Goal: Use online tool/utility: Utilize a website feature to perform a specific function

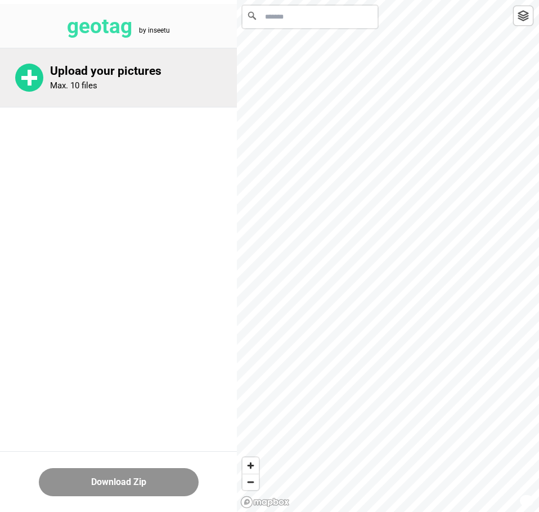
click at [94, 79] on div "Upload your pictures Max. 10 files" at bounding box center [143, 77] width 187 height 27
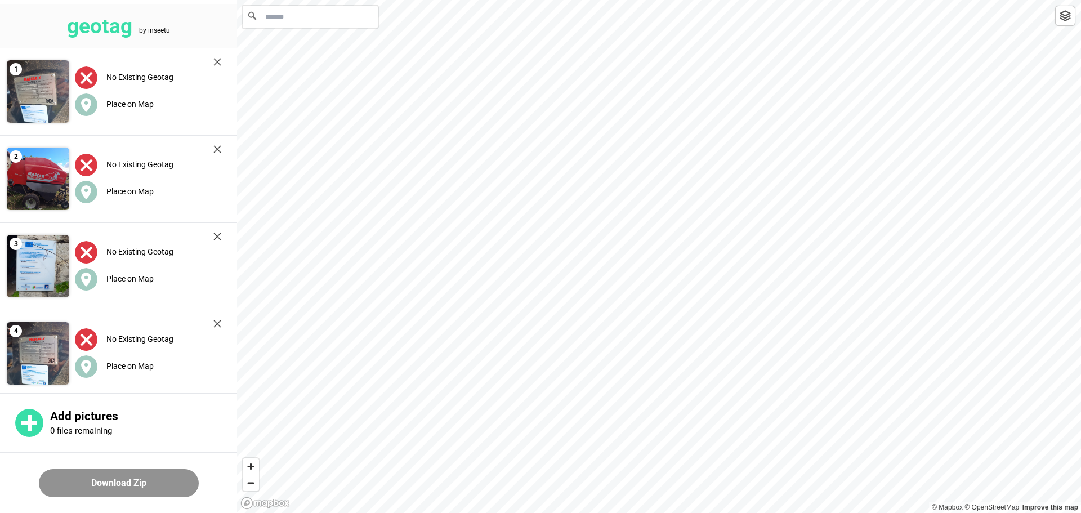
click at [311, 23] on input "Ricerca" at bounding box center [310, 17] width 135 height 23
paste input "**********"
drag, startPoint x: 345, startPoint y: 15, endPoint x: 101, endPoint y: 11, distance: 243.7
click at [101, 0] on div "**********" at bounding box center [540, 0] width 1081 height 0
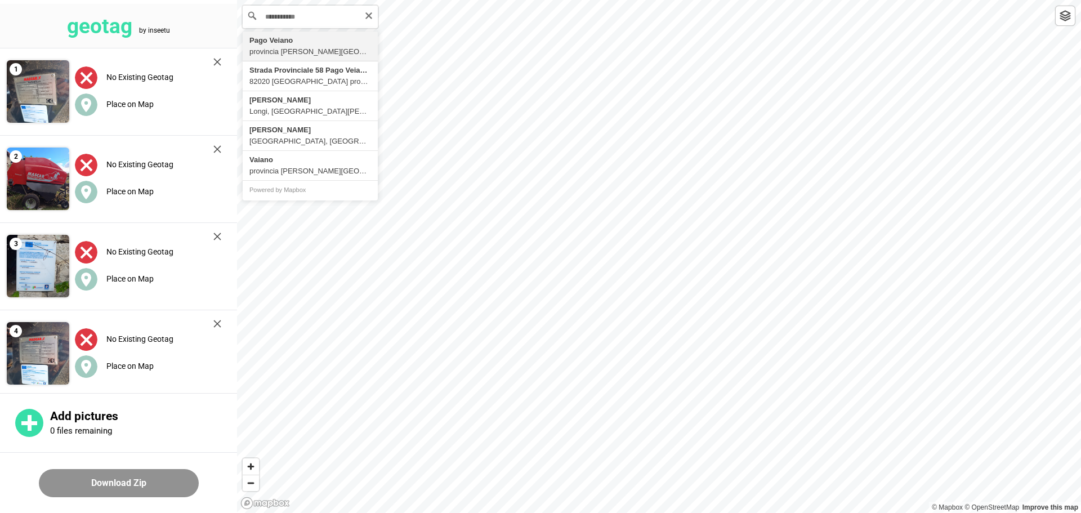
type input "**********"
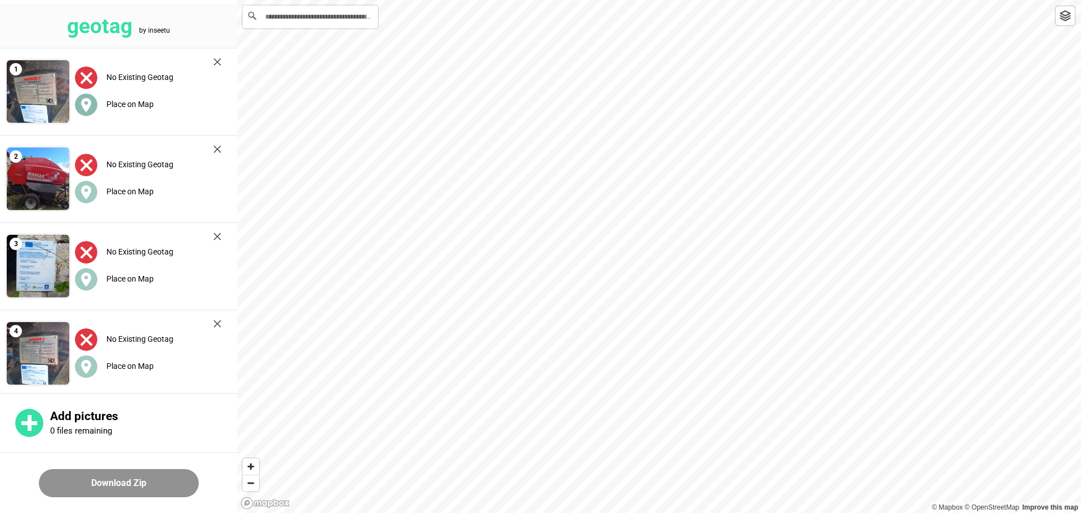
click at [123, 104] on label "Place on Map" at bounding box center [129, 104] width 47 height 9
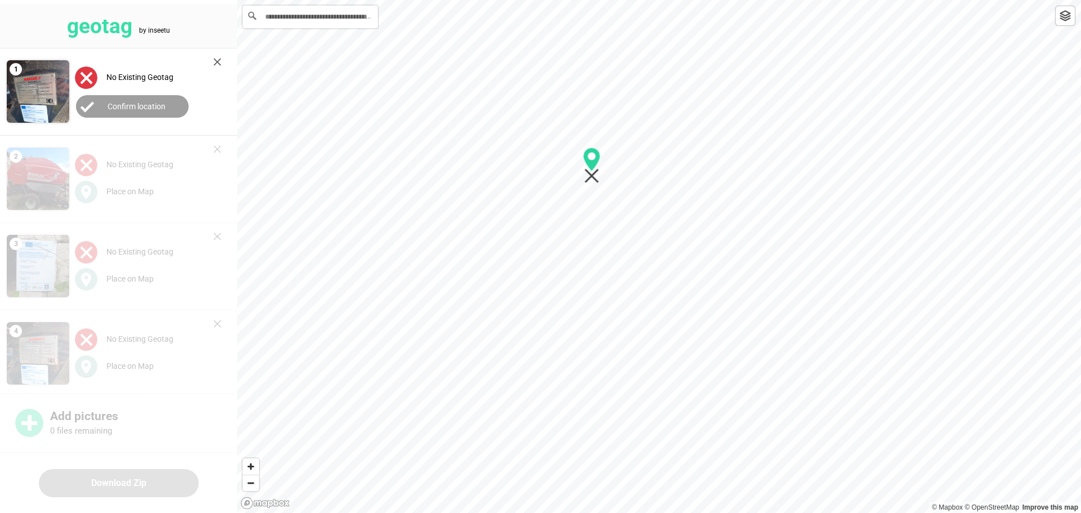
drag, startPoint x: 664, startPoint y: 259, endPoint x: 597, endPoint y: 168, distance: 113.5
click at [539, 168] on icon "Map marker" at bounding box center [591, 165] width 17 height 36
click at [108, 191] on div "1 No Existing Geotag Confirm location 2 No Existing Geotag Place on Map 3 No Ex…" at bounding box center [118, 484] width 237 height 872
click at [136, 100] on button "Confirm location" at bounding box center [132, 106] width 113 height 23
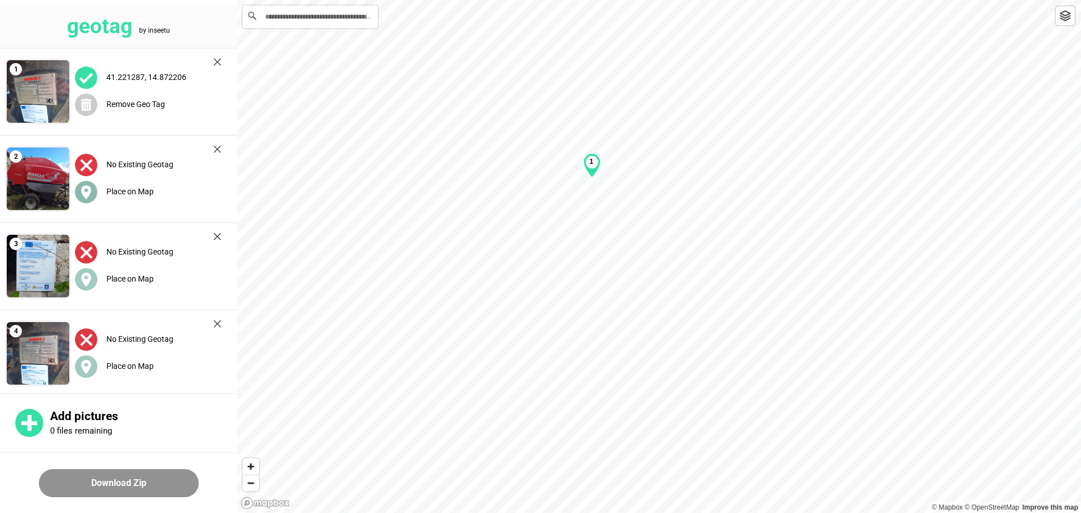
click at [134, 188] on label "Place on Map" at bounding box center [129, 191] width 47 height 9
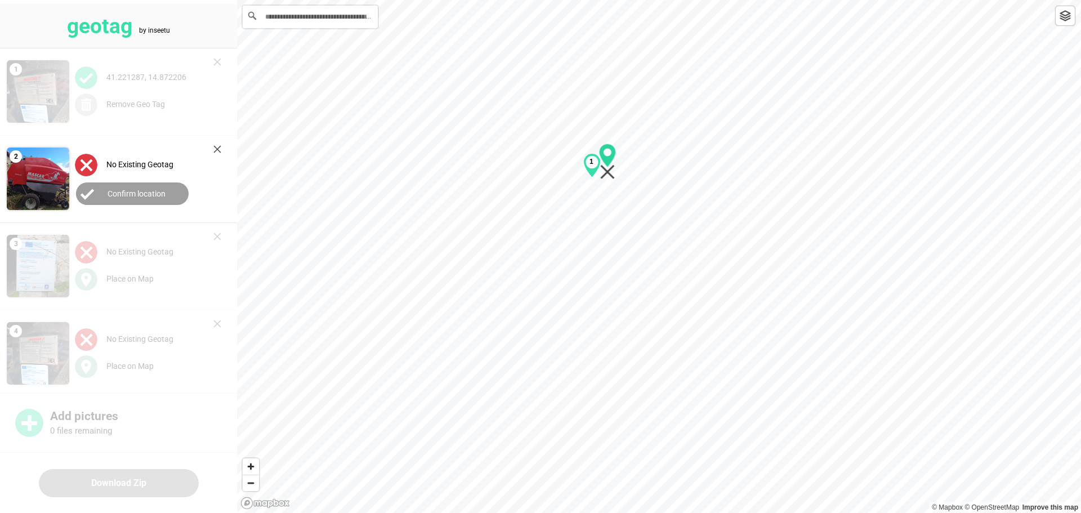
drag, startPoint x: 661, startPoint y: 263, endPoint x: 608, endPoint y: 170, distance: 107.1
click at [539, 170] on icon "Map marker" at bounding box center [607, 172] width 15 height 15
click at [136, 191] on label "Confirm location" at bounding box center [137, 193] width 58 height 9
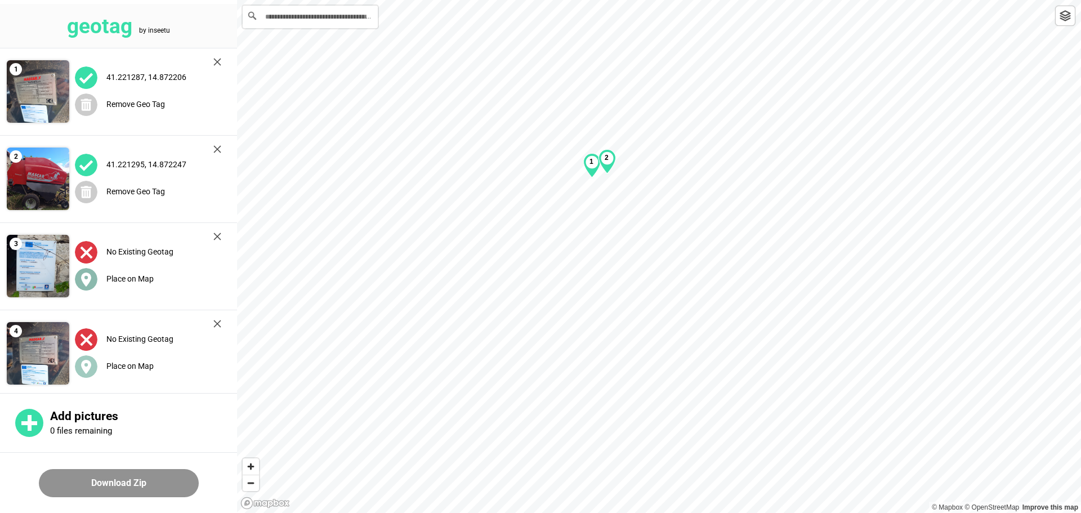
click at [141, 279] on label "Place on Map" at bounding box center [129, 278] width 47 height 9
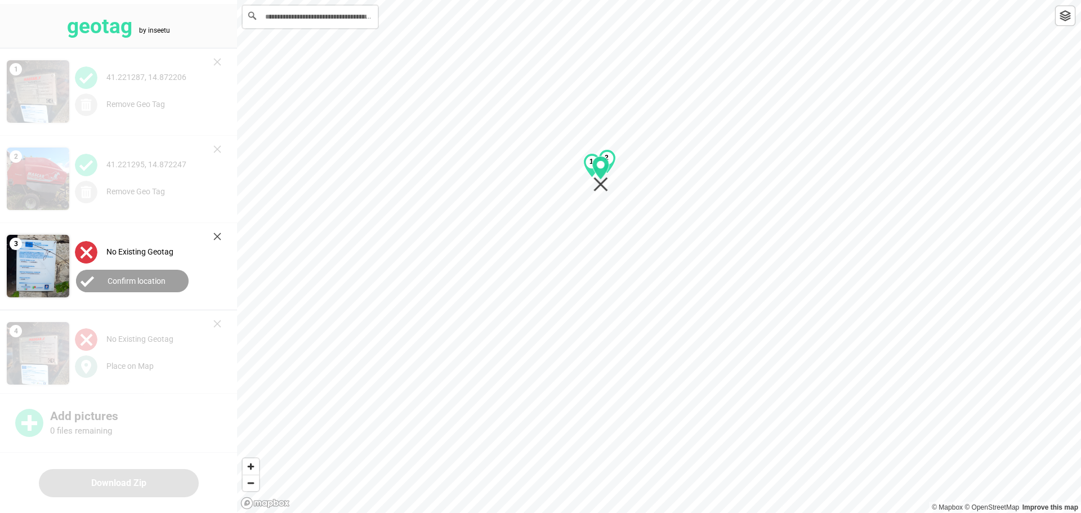
drag, startPoint x: 660, startPoint y: 268, endPoint x: 601, endPoint y: 185, distance: 101.3
click at [539, 185] on icon "Map marker" at bounding box center [600, 184] width 15 height 15
click at [105, 279] on button "Confirm location" at bounding box center [132, 281] width 113 height 23
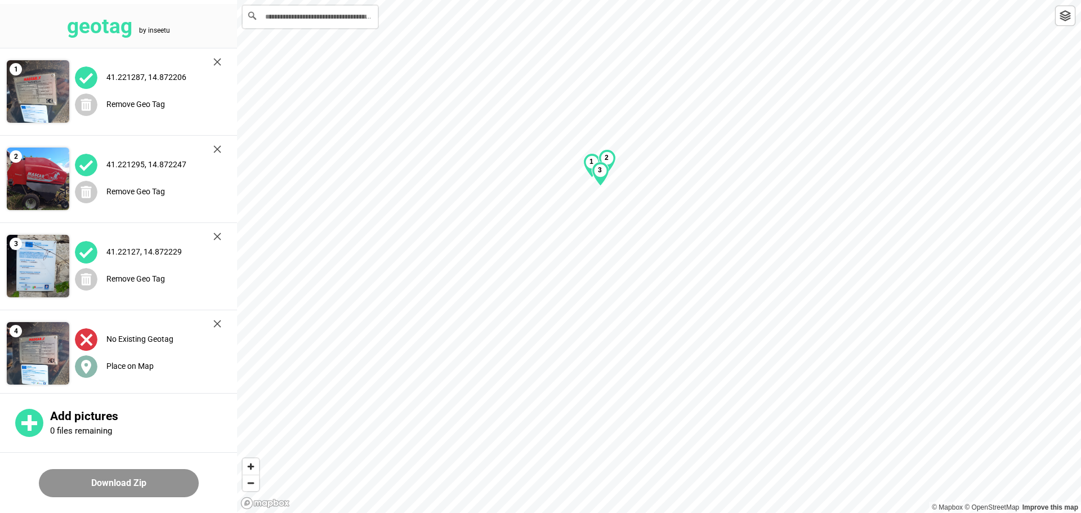
click at [119, 364] on label "Place on Map" at bounding box center [129, 365] width 47 height 9
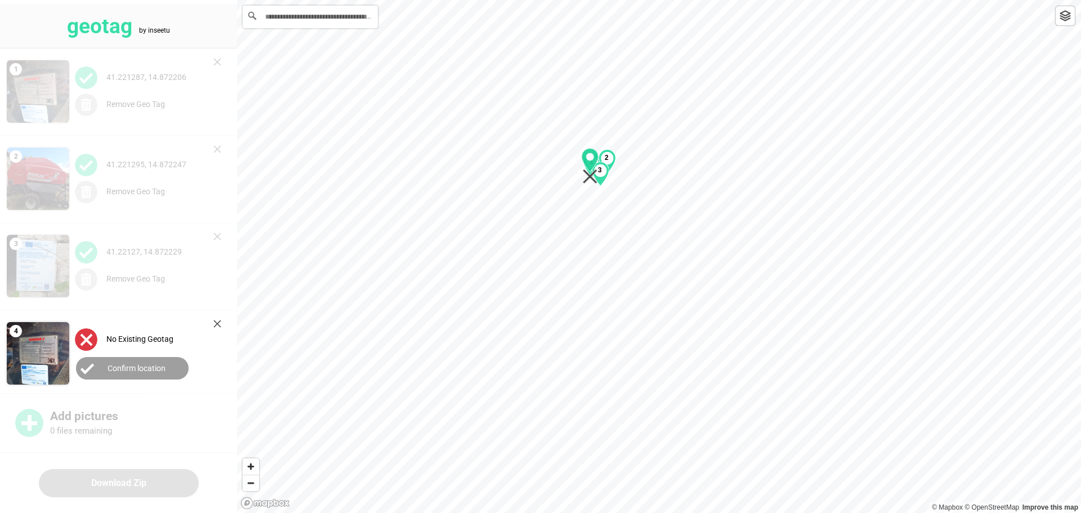
drag, startPoint x: 635, startPoint y: 228, endPoint x: 590, endPoint y: 172, distance: 71.7
click at [539, 172] on icon "Map marker" at bounding box center [589, 166] width 17 height 36
click at [138, 365] on label "Confirm location" at bounding box center [137, 368] width 58 height 9
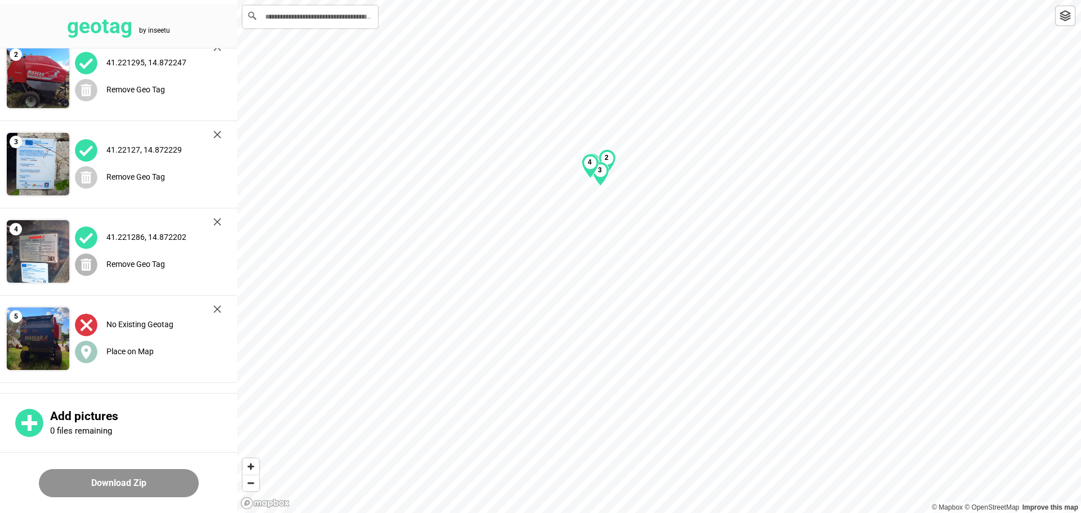
scroll to position [113, 0]
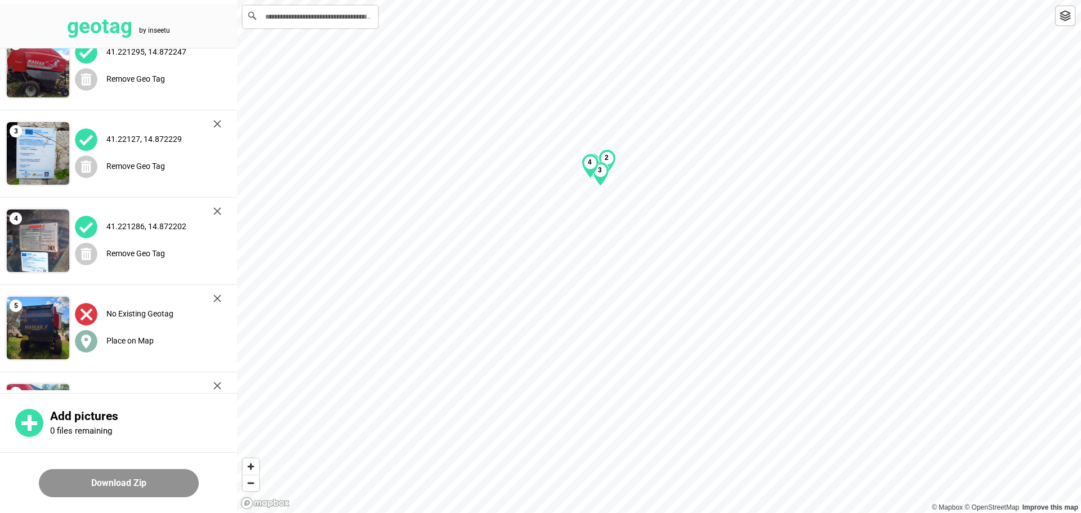
click at [135, 342] on label "Place on Map" at bounding box center [129, 340] width 47 height 9
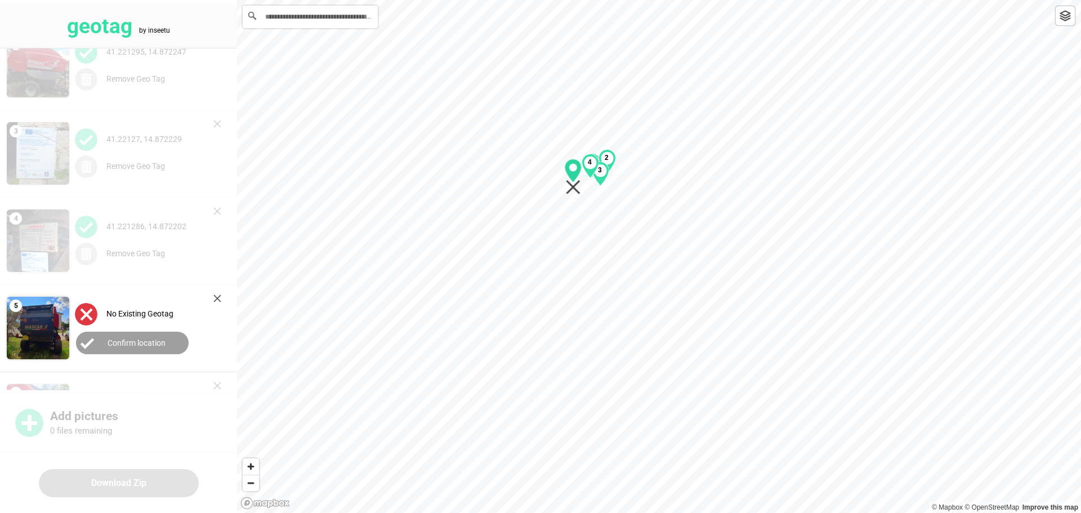
drag, startPoint x: 628, startPoint y: 236, endPoint x: 572, endPoint y: 182, distance: 77.2
click at [539, 183] on icon "Map marker" at bounding box center [573, 177] width 17 height 36
click at [152, 344] on label "Confirm location" at bounding box center [137, 342] width 58 height 9
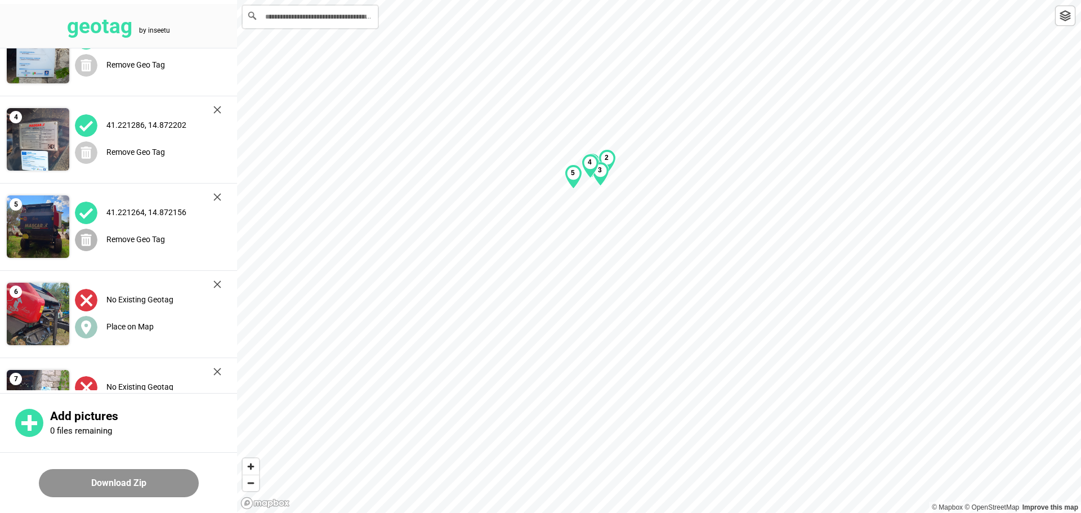
scroll to position [225, 0]
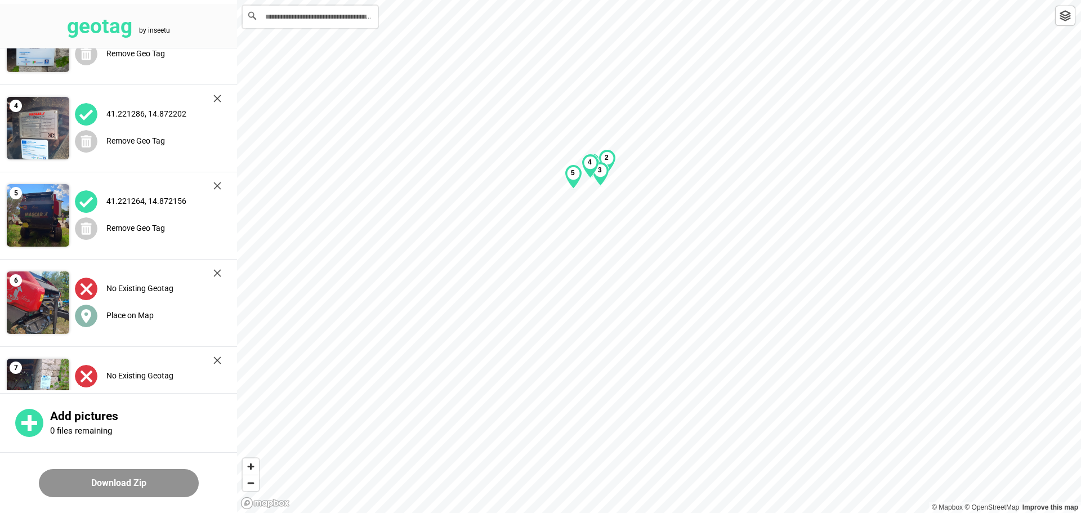
click at [138, 316] on label "Place on Map" at bounding box center [129, 315] width 47 height 9
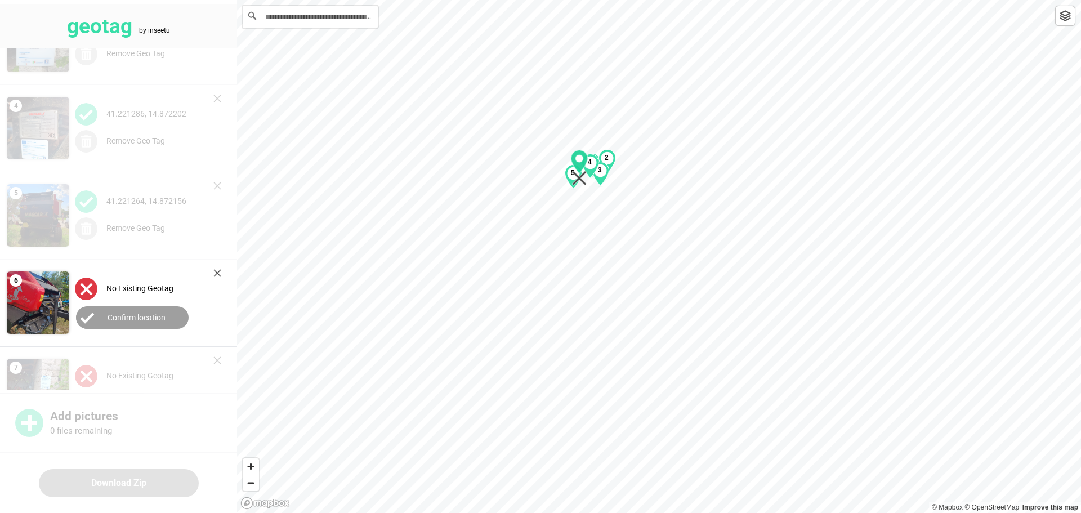
drag, startPoint x: 659, startPoint y: 252, endPoint x: 579, endPoint y: 163, distance: 119.6
click at [539, 163] on icon "Map marker" at bounding box center [579, 162] width 17 height 24
click at [123, 319] on label "Confirm location" at bounding box center [137, 317] width 58 height 9
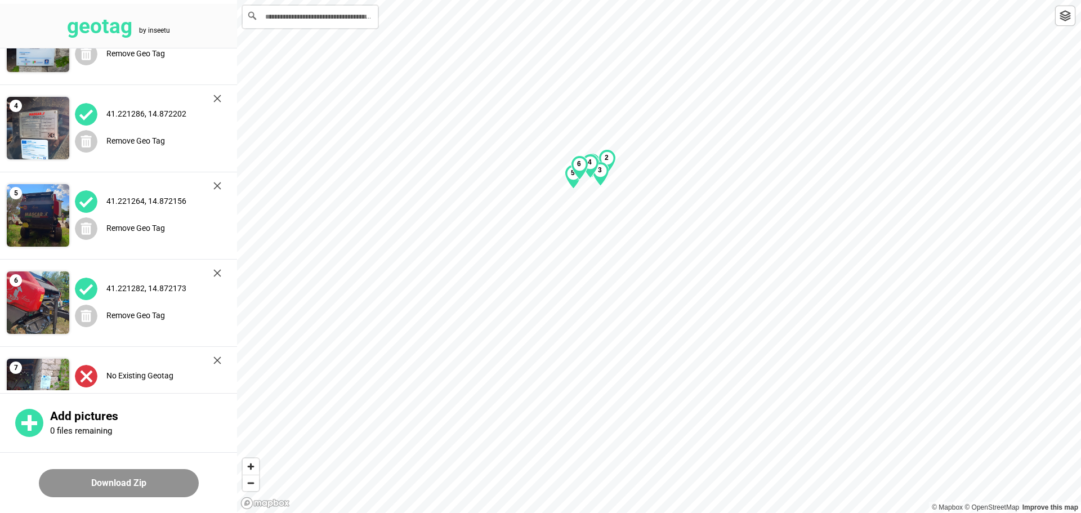
scroll to position [281, 0]
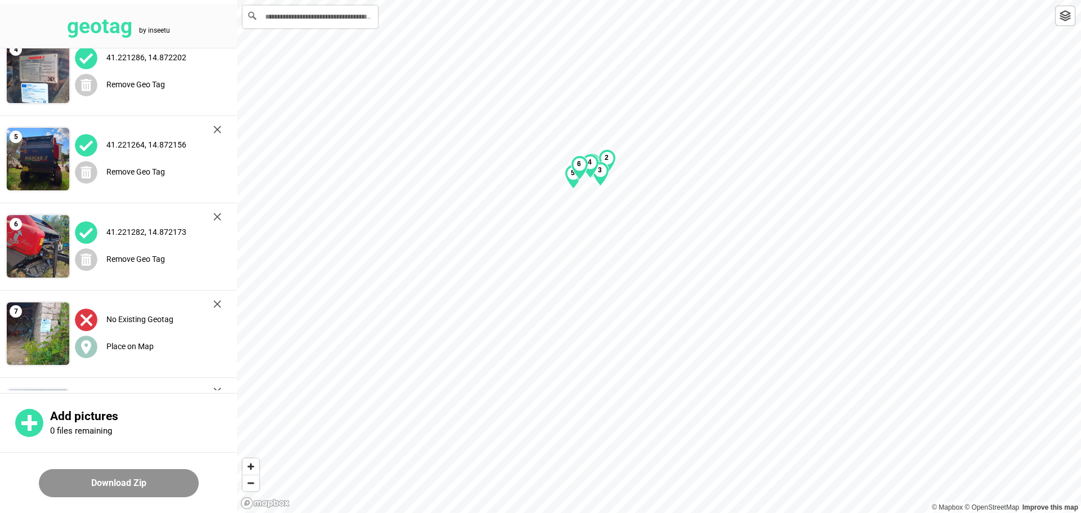
click at [124, 343] on label "Place on Map" at bounding box center [129, 346] width 47 height 9
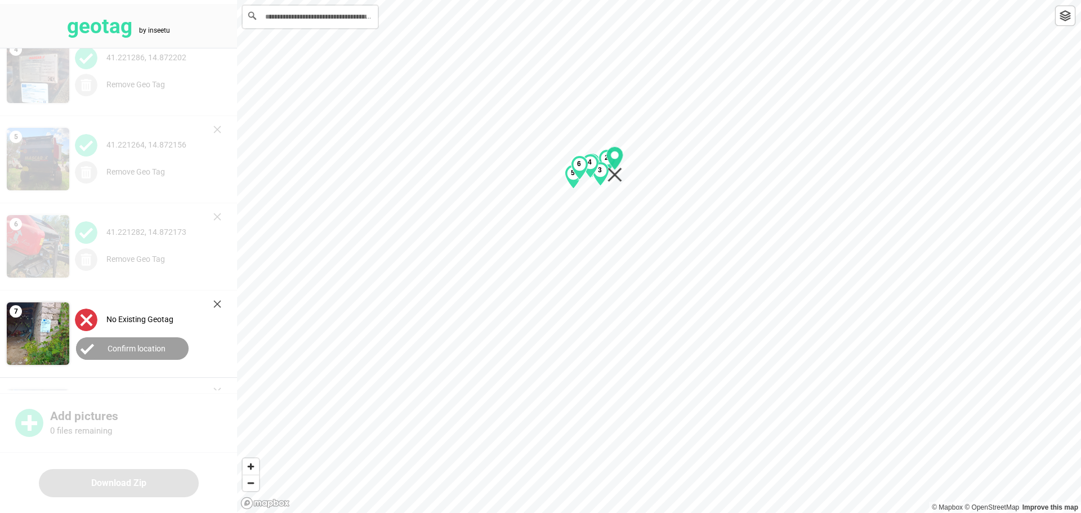
drag, startPoint x: 666, startPoint y: 256, endPoint x: 621, endPoint y: 163, distance: 102.7
click at [539, 163] on icon "Map marker" at bounding box center [614, 164] width 17 height 36
click at [151, 348] on label "Confirm location" at bounding box center [137, 348] width 58 height 9
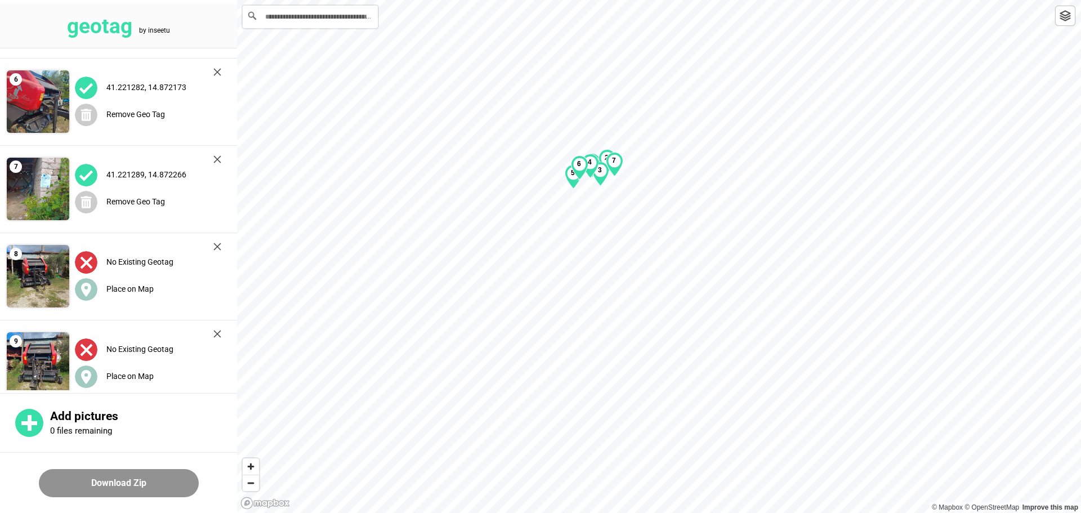
scroll to position [450, 0]
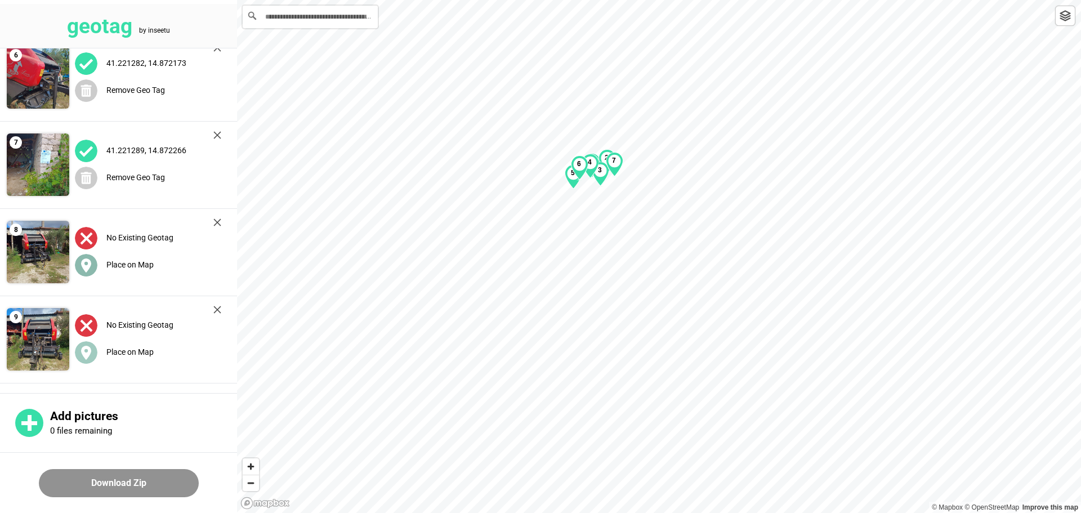
click at [131, 263] on label "Place on Map" at bounding box center [129, 264] width 47 height 9
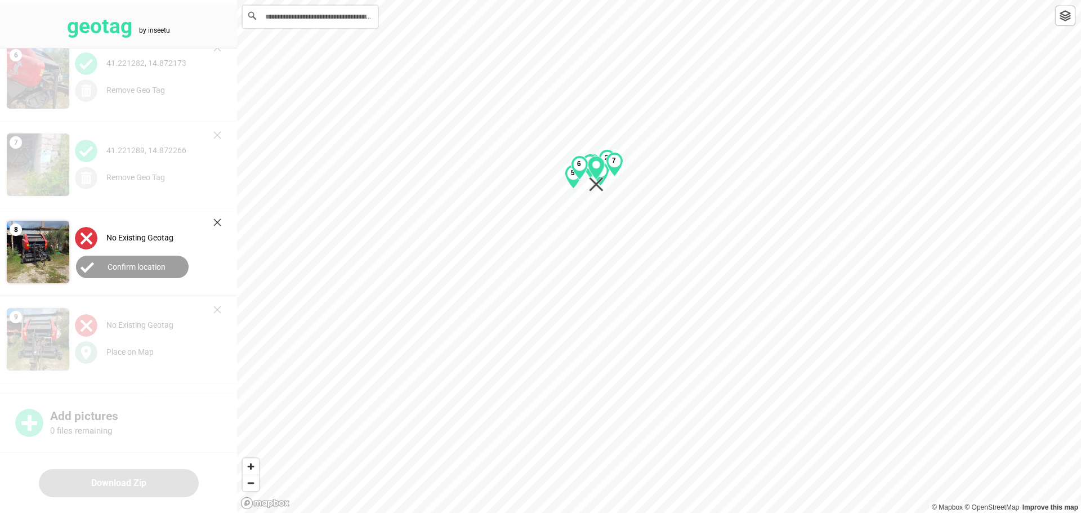
drag, startPoint x: 663, startPoint y: 262, endPoint x: 600, endPoint y: 179, distance: 104.0
click at [539, 179] on icon "Map marker" at bounding box center [596, 184] width 15 height 15
click at [144, 263] on label "Confirm location" at bounding box center [137, 266] width 58 height 9
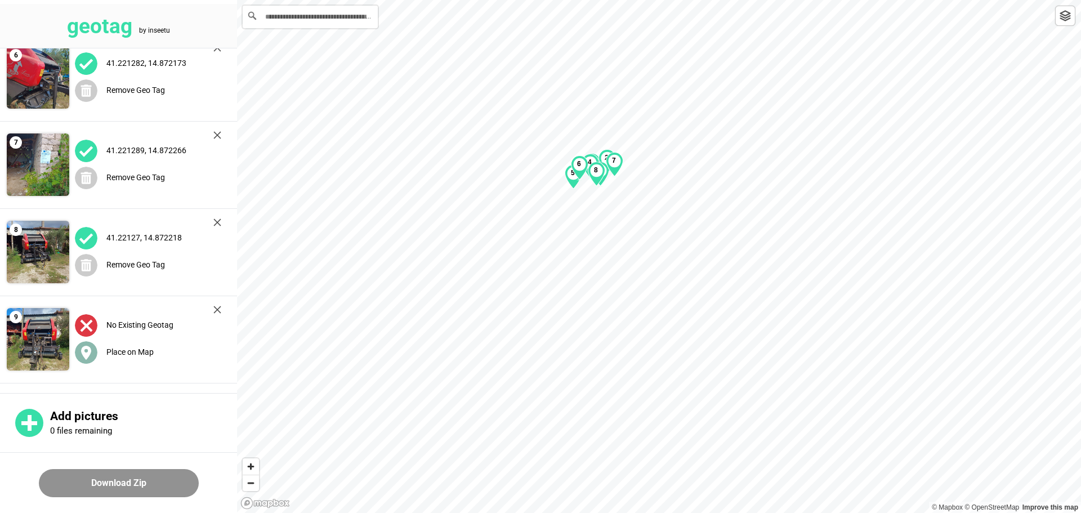
click at [132, 347] on label "Place on Map" at bounding box center [129, 351] width 47 height 9
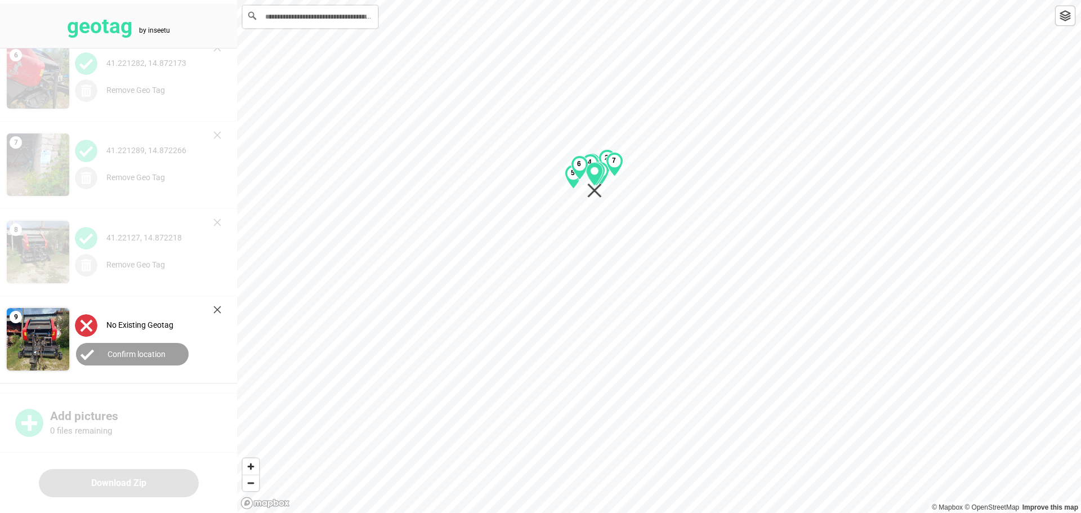
drag, startPoint x: 650, startPoint y: 241, endPoint x: 598, endPoint y: 185, distance: 76.9
click at [539, 185] on icon "Map marker" at bounding box center [594, 180] width 17 height 36
click at [140, 351] on label "Confirm location" at bounding box center [137, 354] width 58 height 9
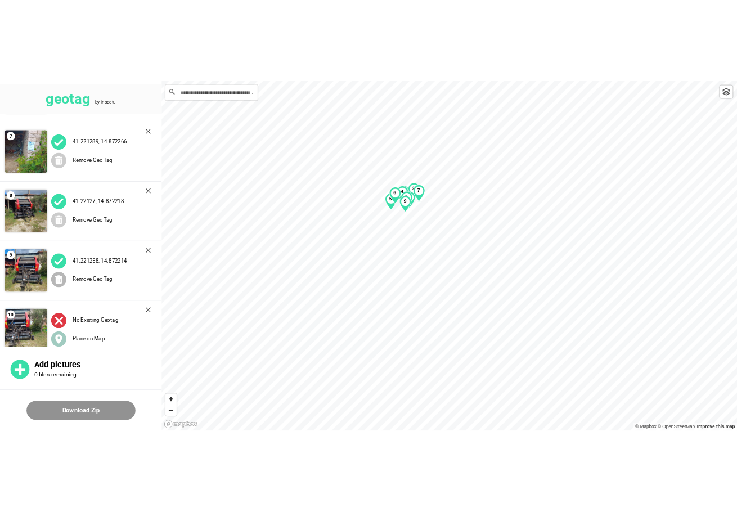
scroll to position [531, 0]
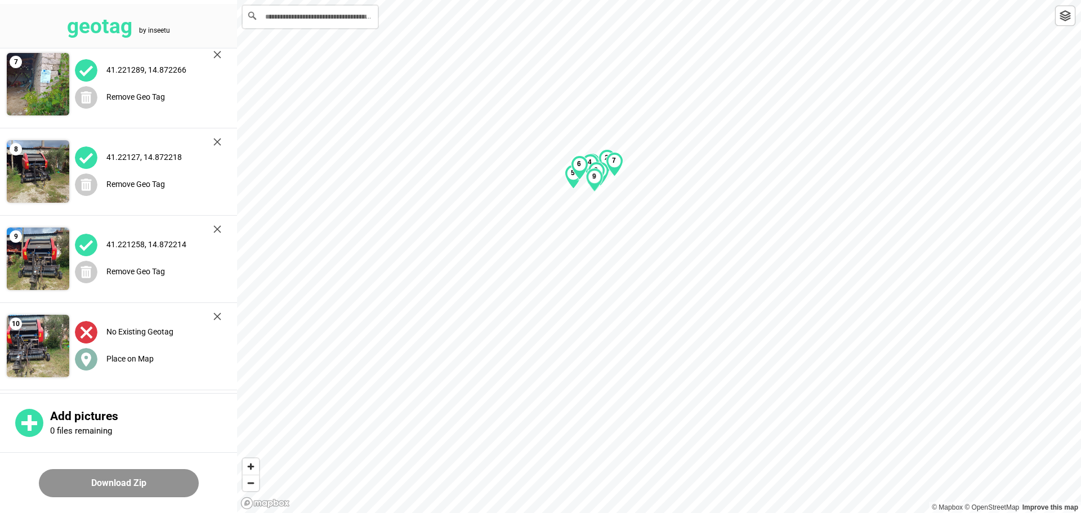
click at [141, 350] on div "Place on Map" at bounding box center [148, 358] width 146 height 23
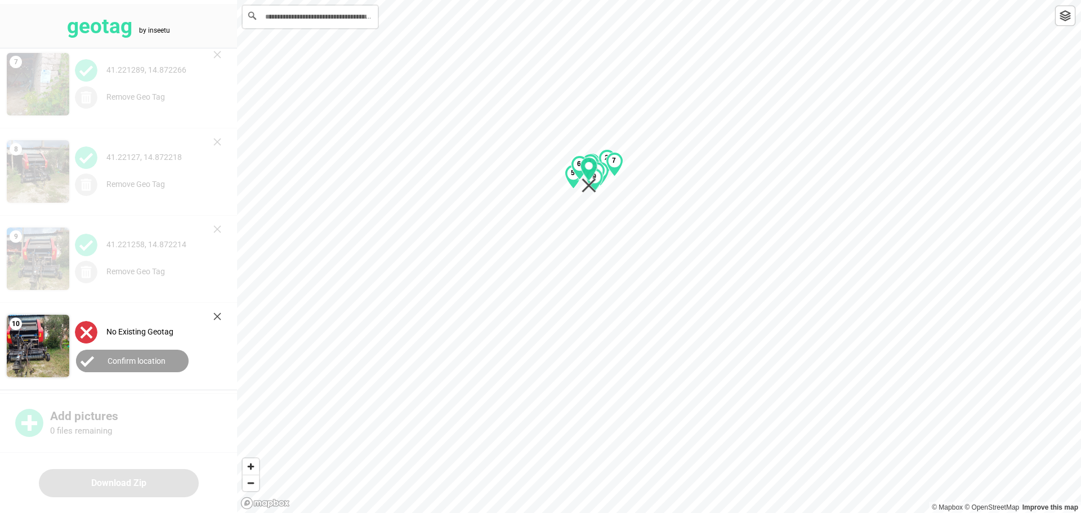
drag, startPoint x: 659, startPoint y: 255, endPoint x: 585, endPoint y: 182, distance: 103.9
click at [539, 0] on div "1 2 3 4 5 6 7 8 9" at bounding box center [659, 0] width 844 height 0
click at [142, 354] on button "Confirm location" at bounding box center [132, 361] width 113 height 23
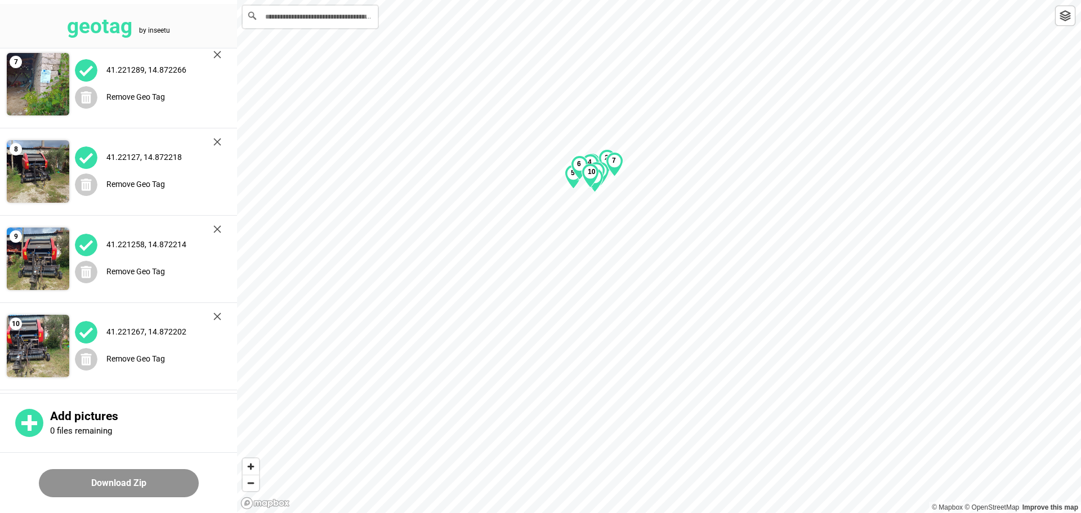
click at [149, 485] on button "Download Zip" at bounding box center [119, 483] width 160 height 28
